Goal: Task Accomplishment & Management: Complete application form

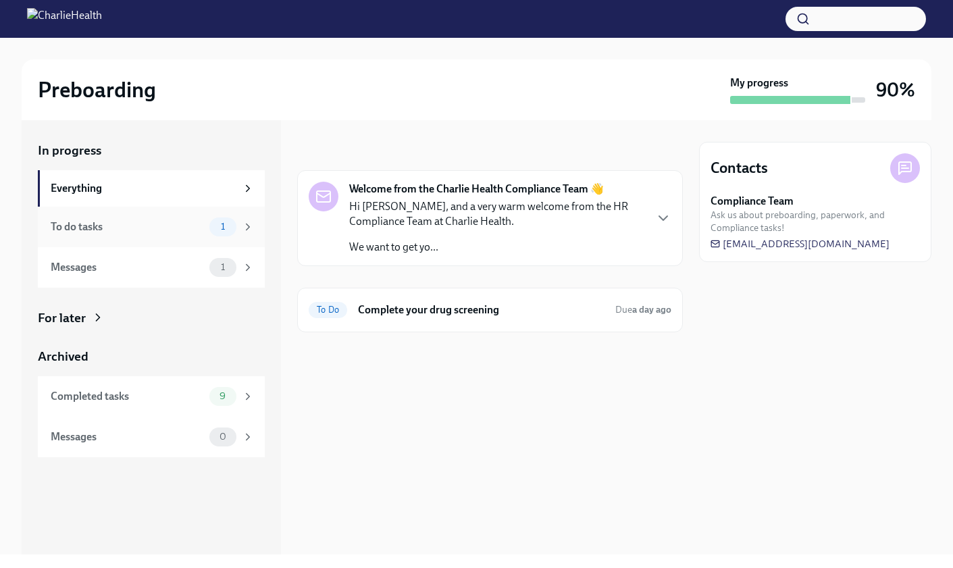
click at [138, 221] on div "To do tasks" at bounding box center [127, 227] width 153 height 15
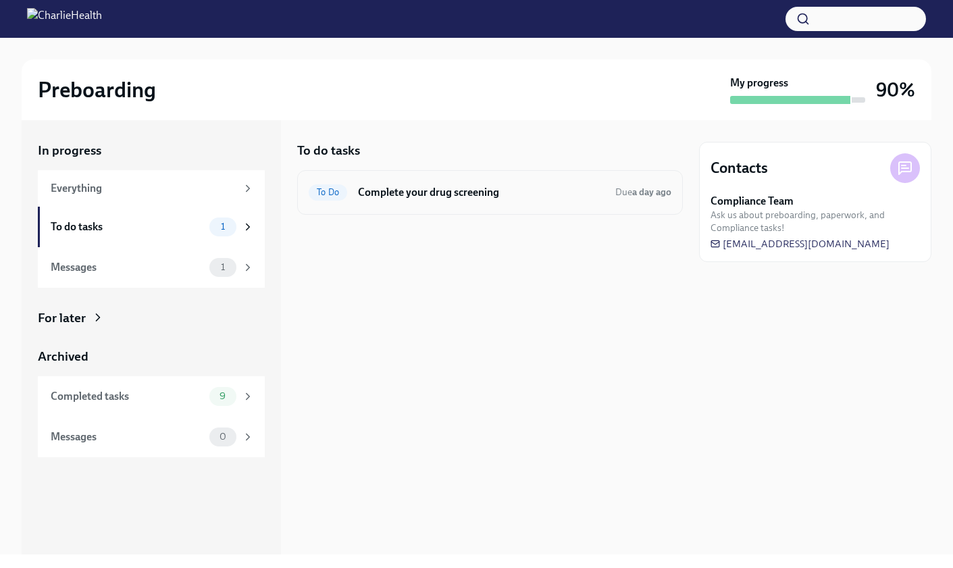
click at [593, 196] on h6 "Complete your drug screening" at bounding box center [481, 192] width 247 height 15
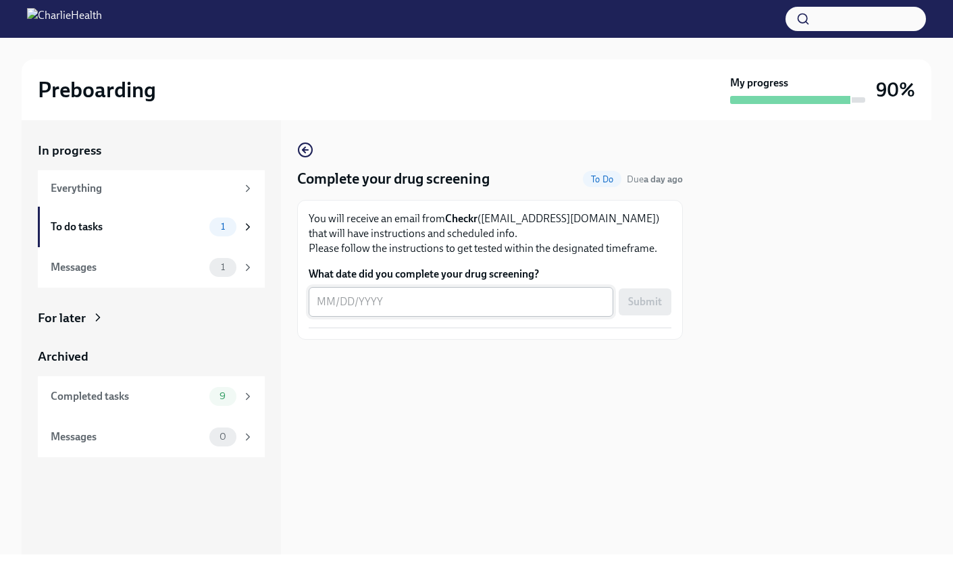
click at [350, 301] on textarea "What date did you complete your drug screening?" at bounding box center [461, 302] width 288 height 16
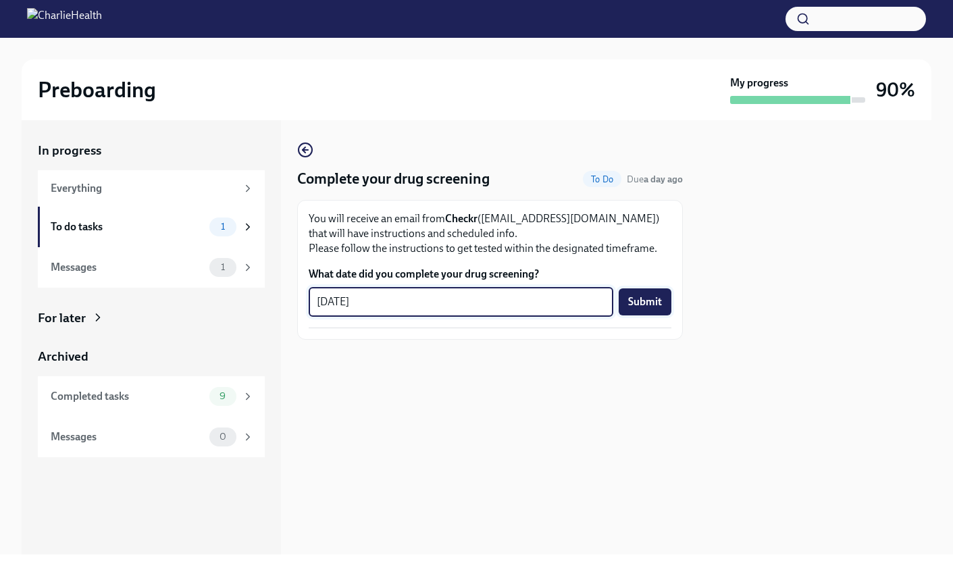
type textarea "[DATE]"
click at [649, 303] on span "Submit" at bounding box center [645, 302] width 34 height 14
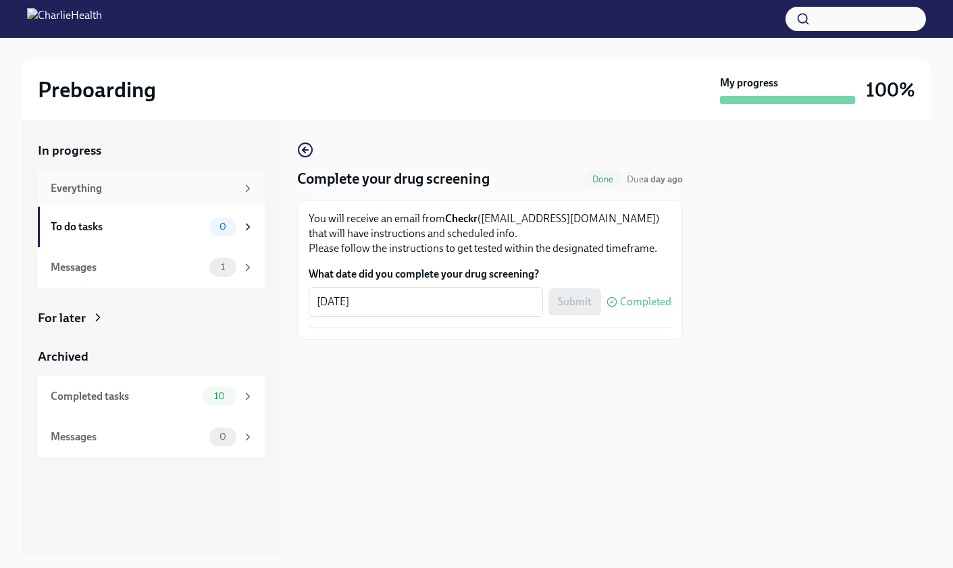
click at [119, 184] on div "Everything" at bounding box center [144, 188] width 186 height 15
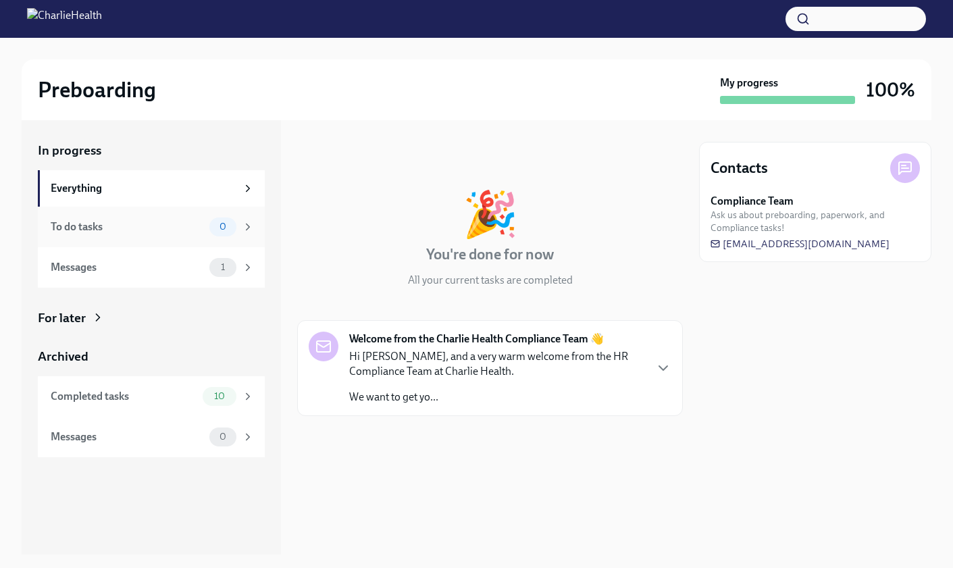
click at [110, 216] on div "To do tasks 0" at bounding box center [151, 227] width 227 height 41
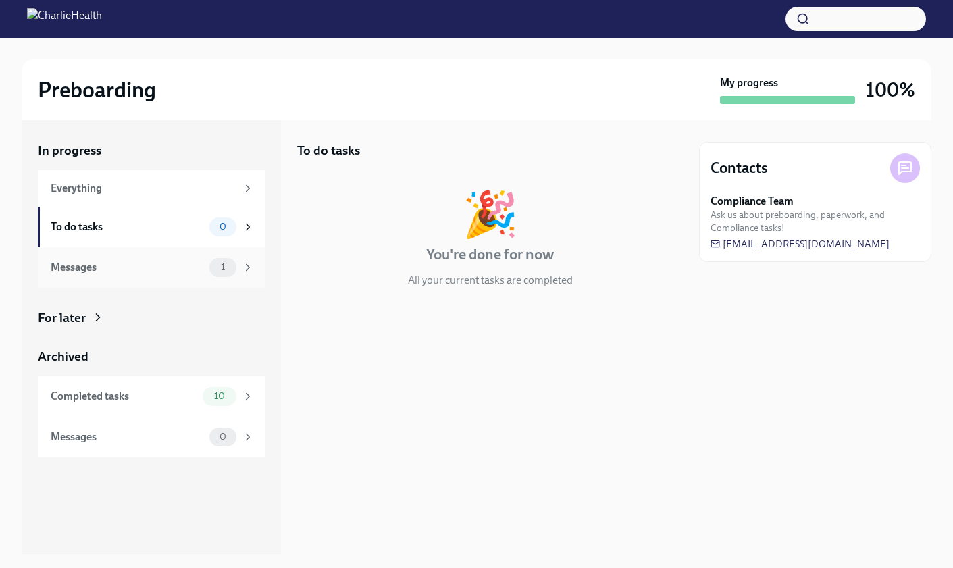
click at [118, 266] on div "Messages" at bounding box center [127, 267] width 153 height 15
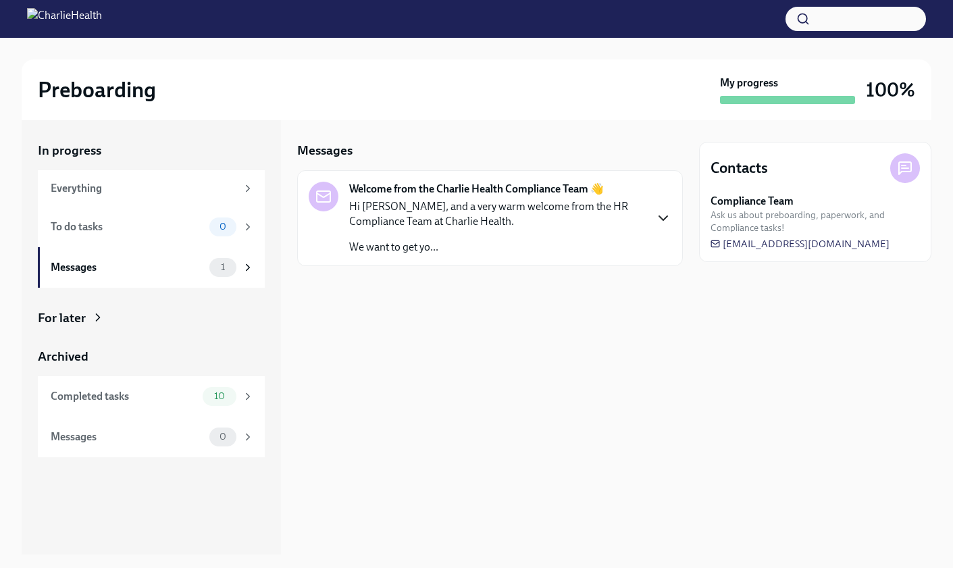
click at [665, 217] on icon "button" at bounding box center [663, 218] width 16 height 16
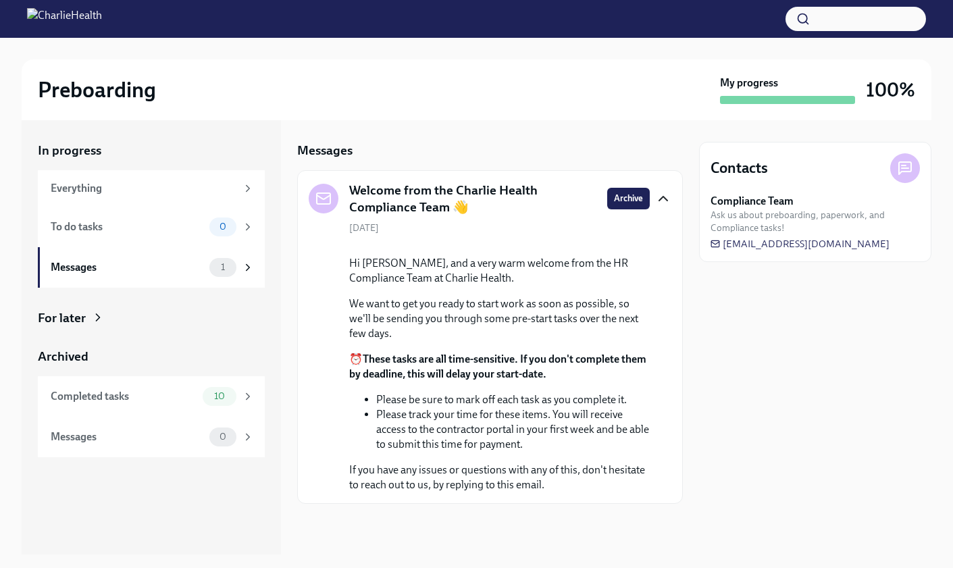
scroll to position [75, 0]
